Goal: Task Accomplishment & Management: Manage account settings

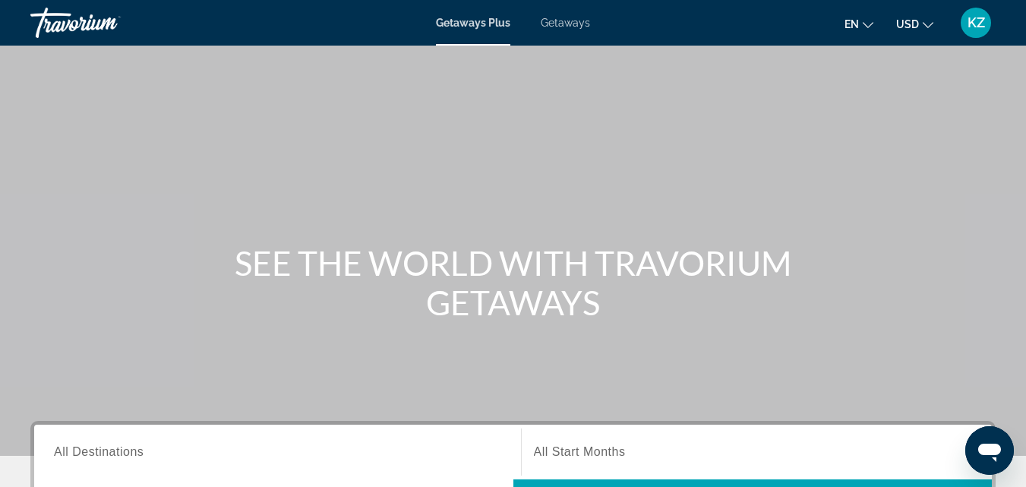
click at [978, 15] on span "KZ" at bounding box center [976, 22] width 17 height 15
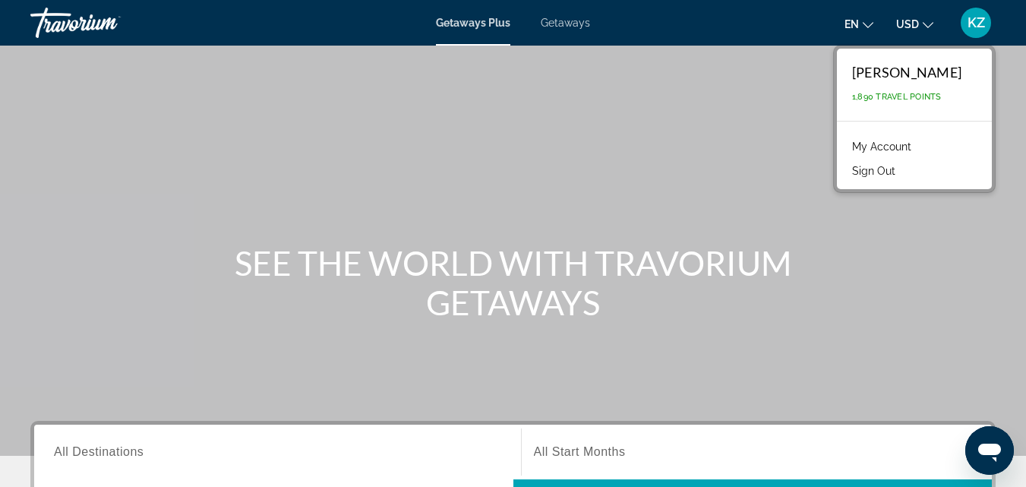
click at [864, 144] on link "My Account" at bounding box center [882, 147] width 74 height 20
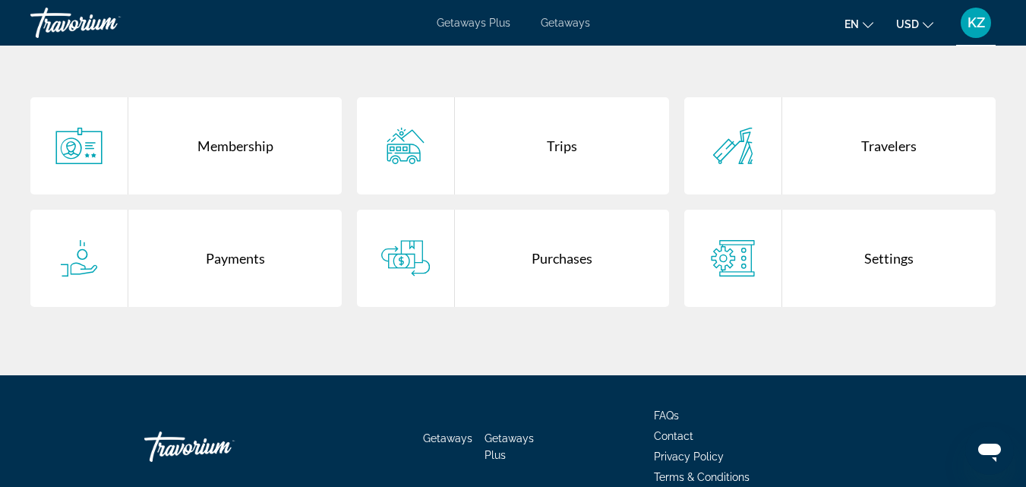
scroll to position [304, 0]
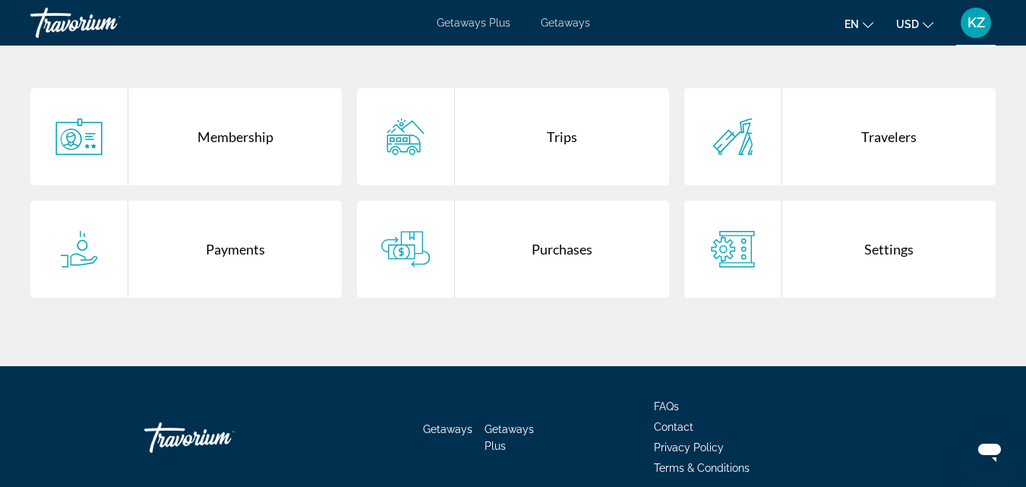
click at [565, 228] on div "Purchases" at bounding box center [561, 249] width 213 height 97
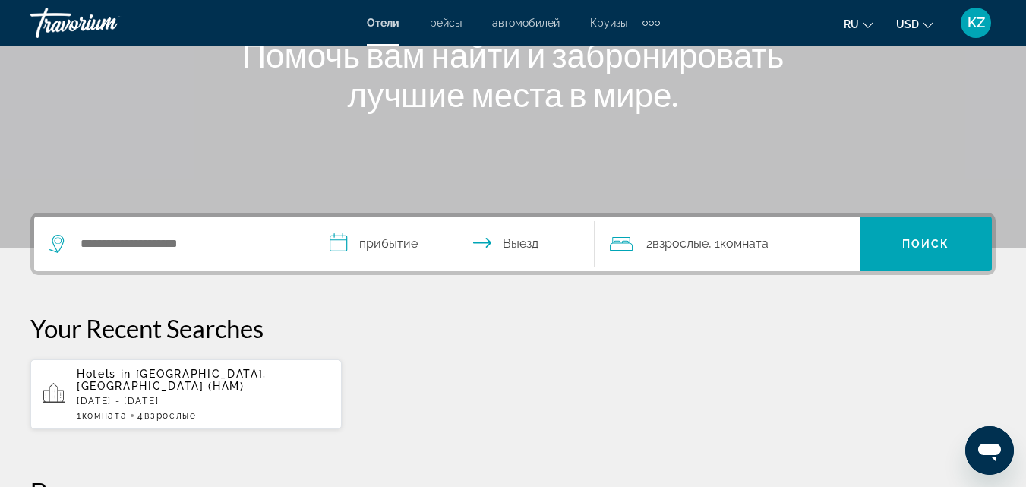
scroll to position [304, 0]
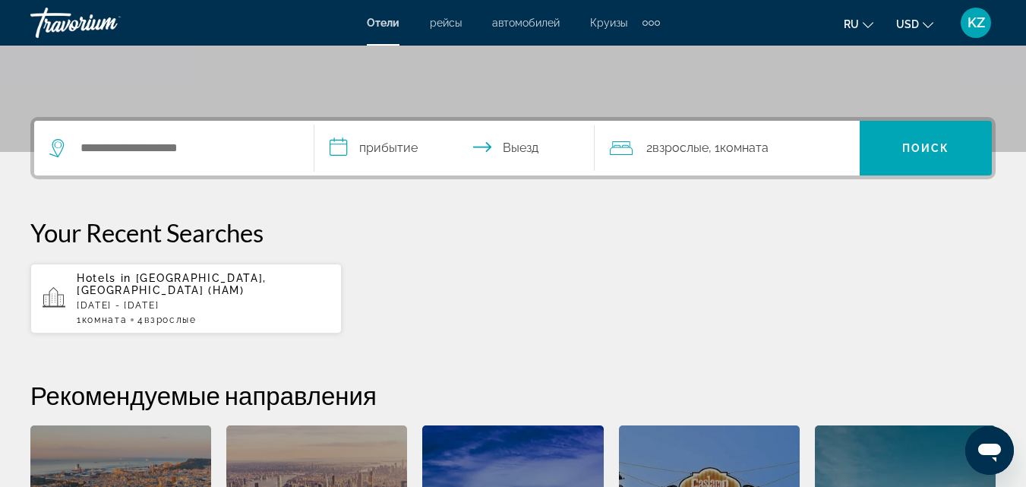
click at [979, 14] on div "KZ" at bounding box center [976, 23] width 30 height 30
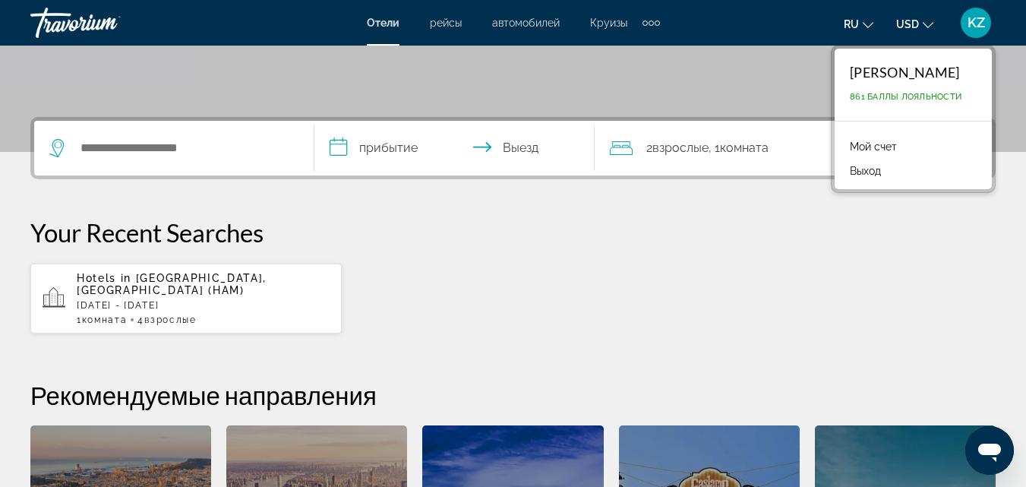
click at [851, 145] on link "Мой счет" at bounding box center [873, 147] width 62 height 20
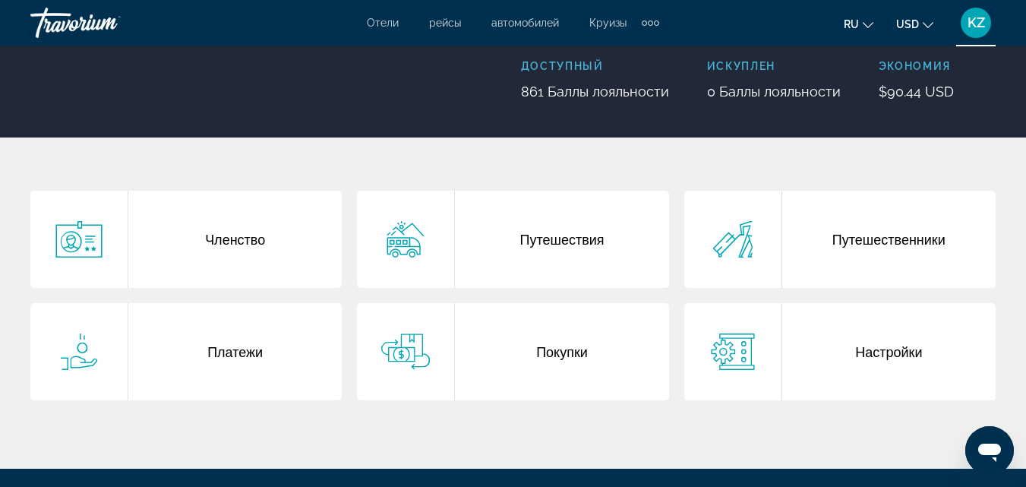
scroll to position [228, 0]
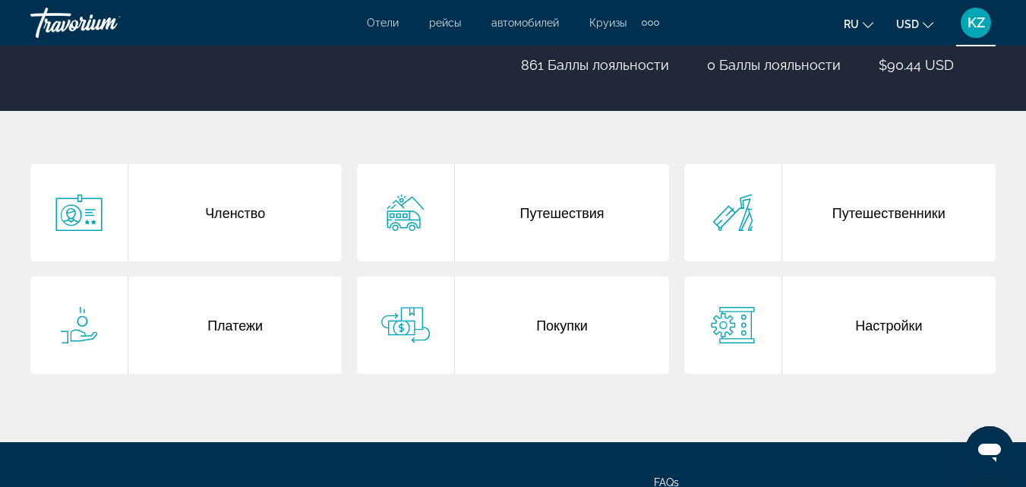
click at [539, 289] on div "Покупки" at bounding box center [561, 324] width 213 height 97
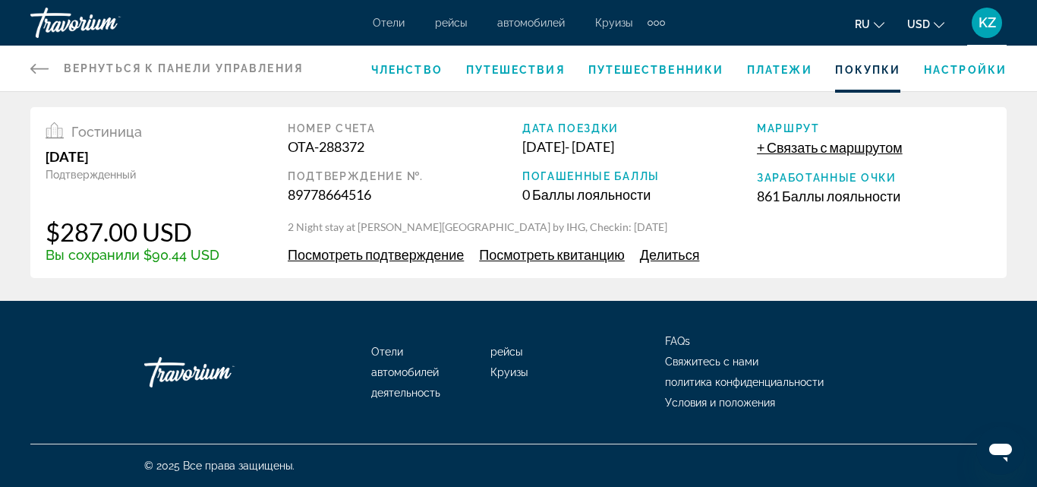
click at [822, 152] on span "+ Связать с маршрутом" at bounding box center [830, 147] width 146 height 17
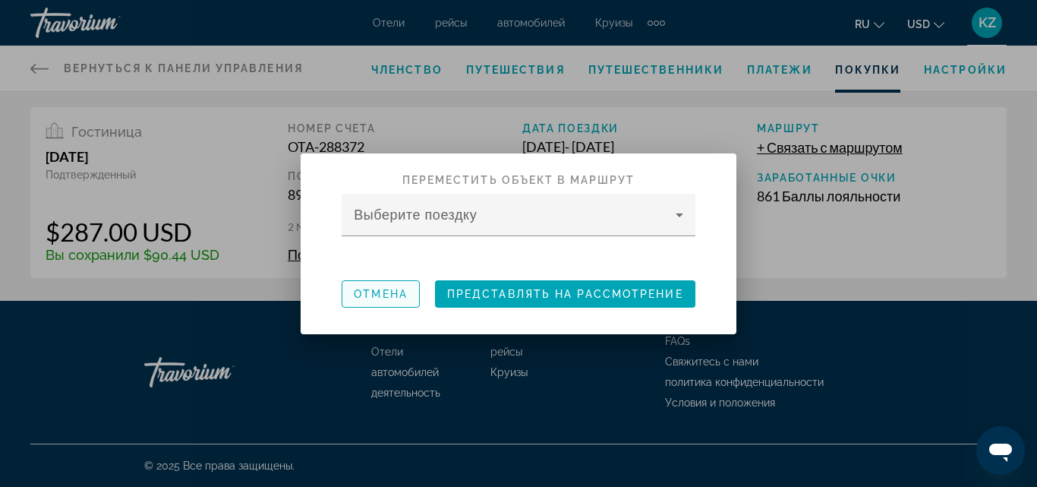
click at [387, 305] on span "button" at bounding box center [381, 294] width 77 height 36
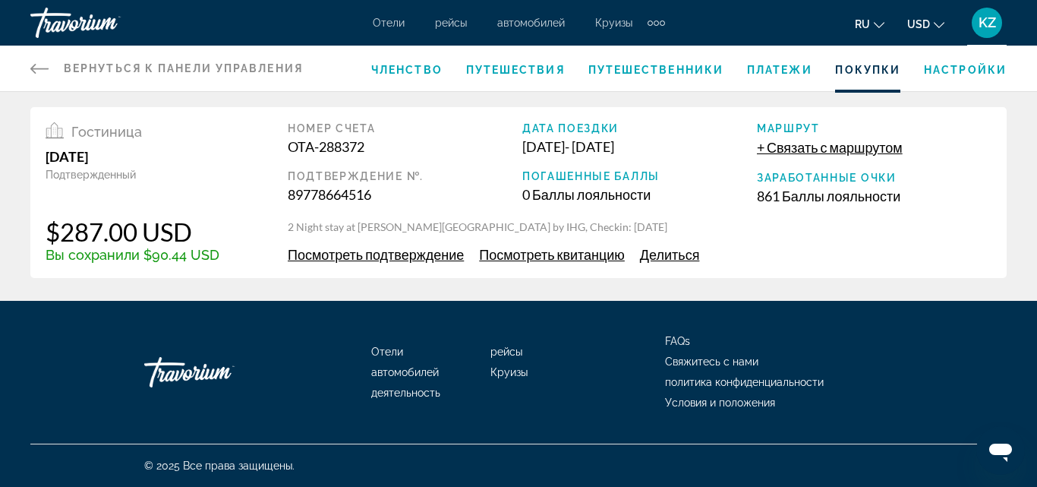
click at [406, 253] on span "Посмотреть подтверждение" at bounding box center [376, 254] width 176 height 17
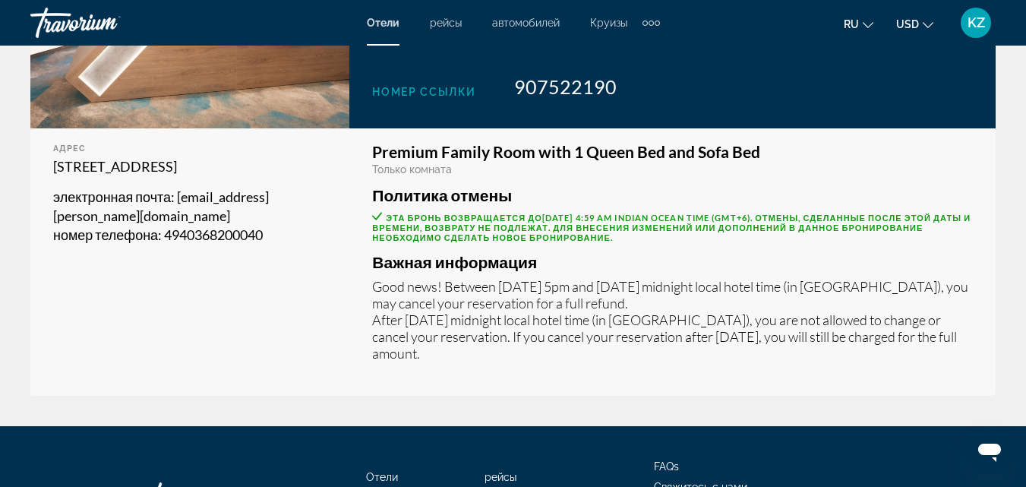
scroll to position [374, 0]
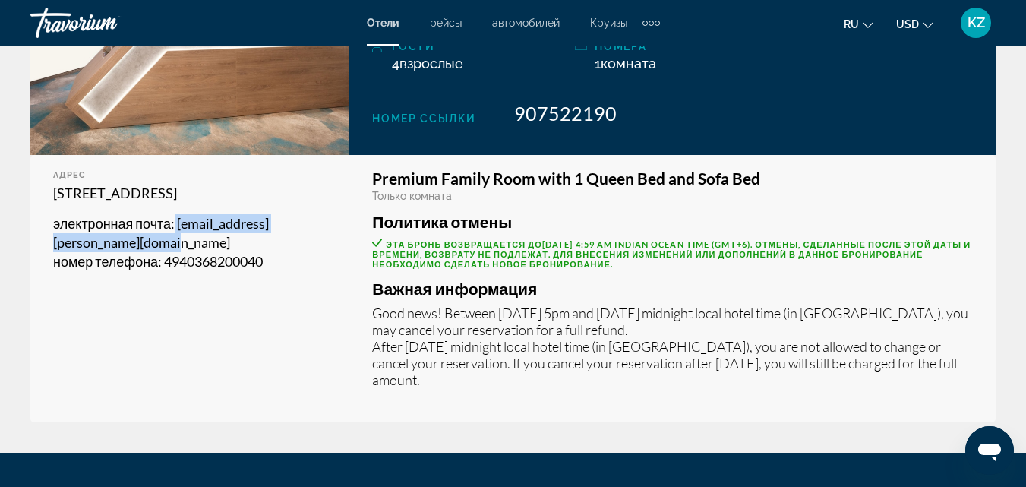
drag, startPoint x: 175, startPoint y: 244, endPoint x: 182, endPoint y: 253, distance: 11.0
click at [182, 252] on p "электронная почта : [EMAIL_ADDRESS][PERSON_NAME][DOMAIN_NAME]" at bounding box center [189, 233] width 273 height 38
copy span "[EMAIL_ADDRESS][PERSON_NAME][DOMAIN_NAME]"
click at [194, 243] on span ": [EMAIL_ADDRESS][PERSON_NAME][DOMAIN_NAME]" at bounding box center [161, 233] width 216 height 36
drag, startPoint x: 179, startPoint y: 242, endPoint x: 182, endPoint y: 254, distance: 12.5
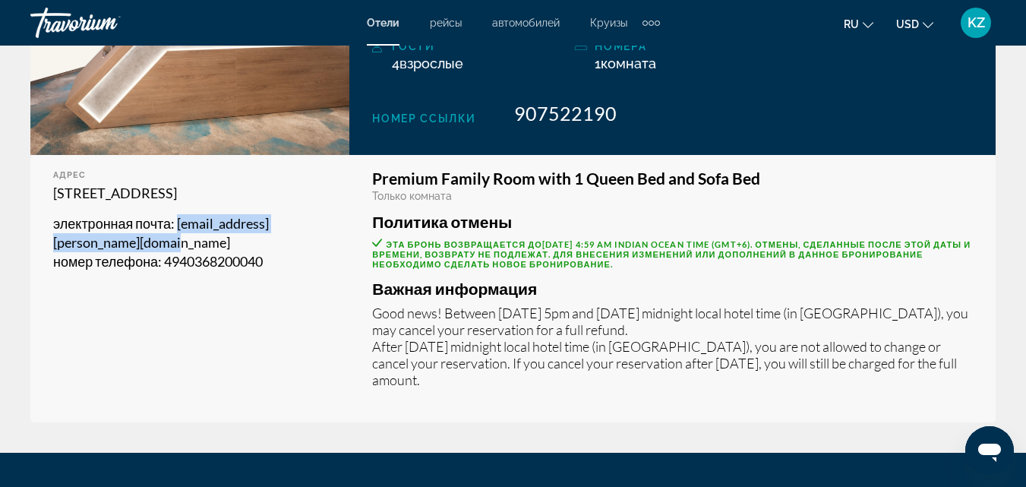
click at [182, 252] on p "электронная почта : [EMAIL_ADDRESS][PERSON_NAME][DOMAIN_NAME]" at bounding box center [189, 233] width 273 height 38
copy span "[EMAIL_ADDRESS][PERSON_NAME][DOMAIN_NAME]"
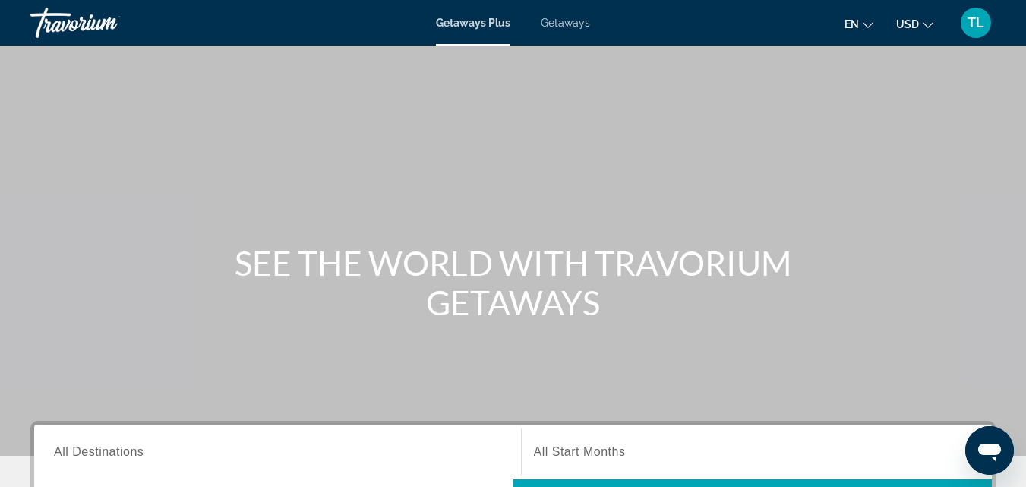
click at [968, 28] on span "TL" at bounding box center [976, 22] width 17 height 15
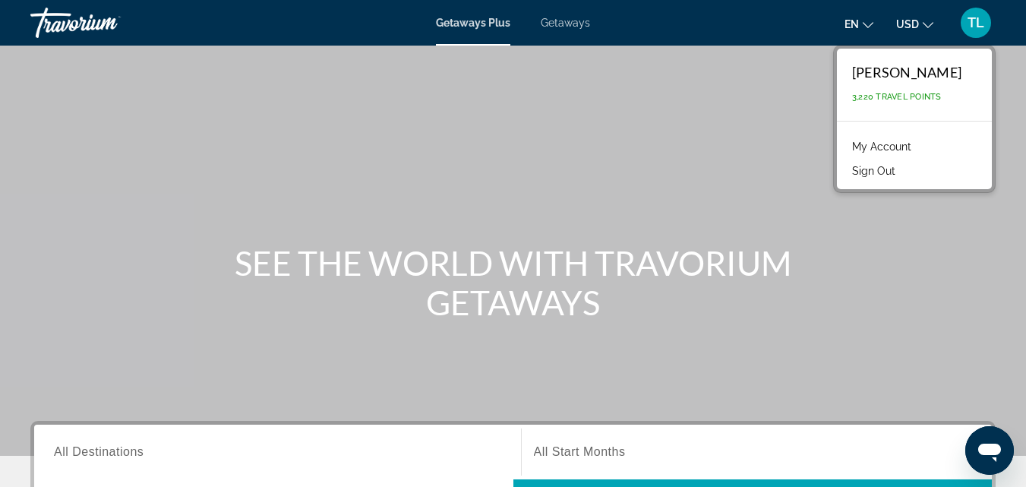
click at [897, 147] on link "My Account" at bounding box center [882, 147] width 74 height 20
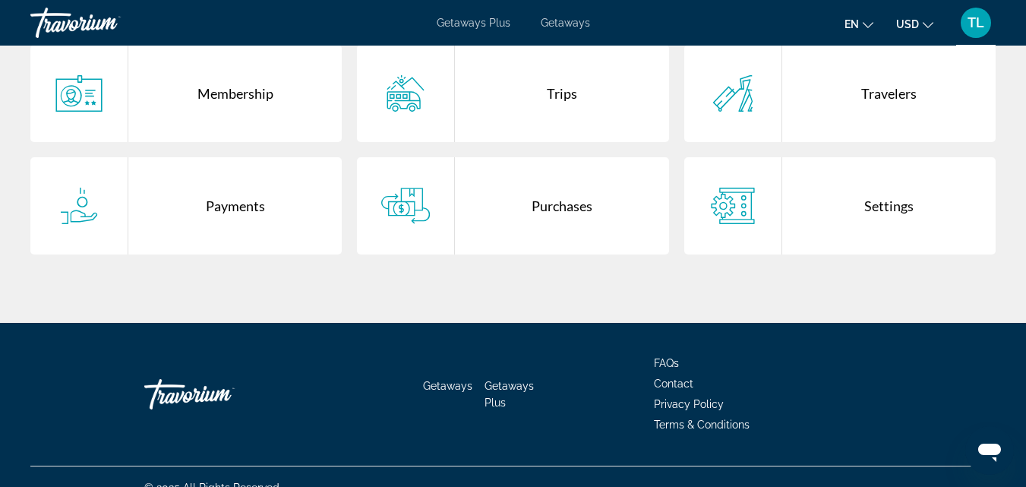
scroll to position [369, 0]
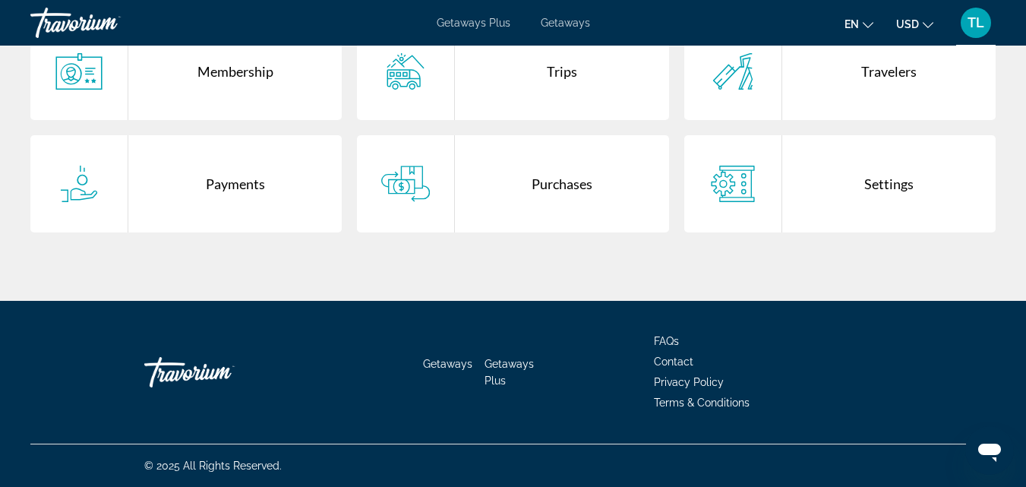
click at [502, 189] on div "Purchases" at bounding box center [561, 183] width 213 height 97
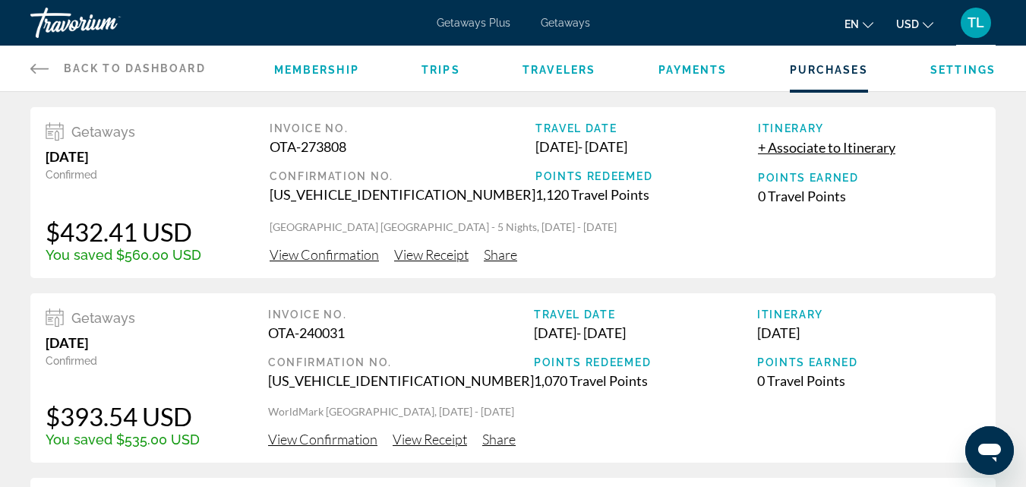
click at [330, 252] on span "View Confirmation" at bounding box center [324, 254] width 109 height 17
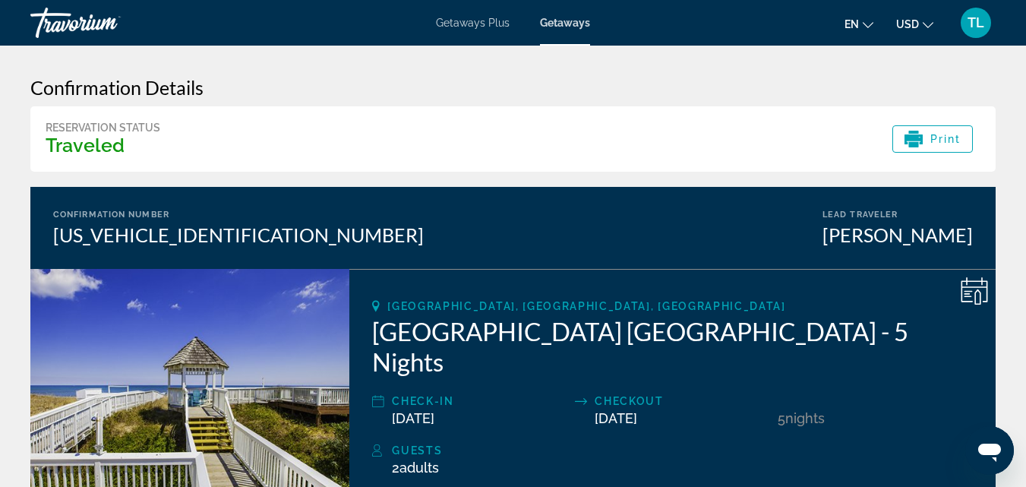
click at [984, 24] on span "TL" at bounding box center [976, 22] width 17 height 15
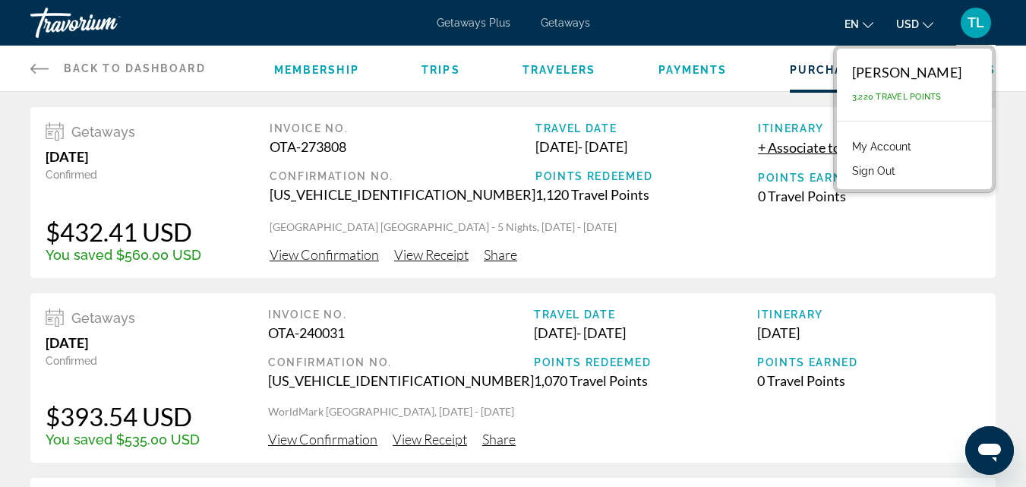
click at [671, 167] on div "Travel Date Aug 30, 2025 - Sep 4, 2025 Points Redeemed 1,120 Travel Points" at bounding box center [646, 163] width 223 height 82
